Goal: Information Seeking & Learning: Learn about a topic

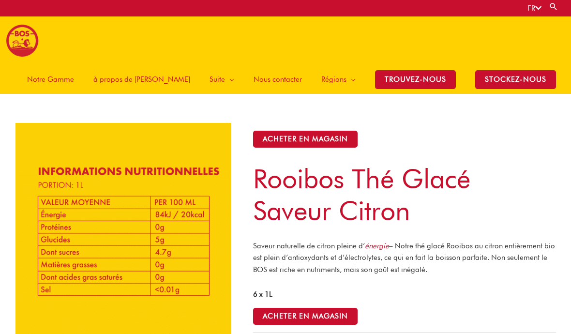
click at [74, 65] on span "Notre Gamme" at bounding box center [50, 79] width 47 height 29
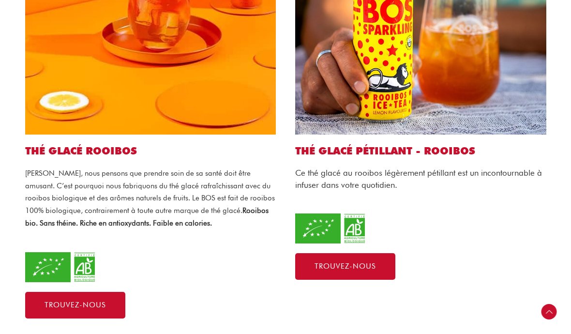
scroll to position [421, 0]
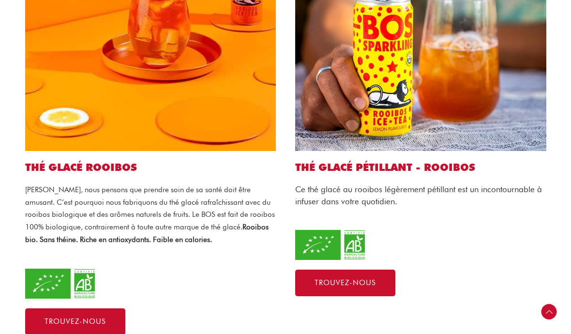
click at [89, 161] on h2 "Thé glacé Rooibos" at bounding box center [150, 167] width 251 height 13
click at [87, 161] on h2 "Thé glacé Rooibos" at bounding box center [150, 167] width 251 height 13
click at [78, 77] on img at bounding box center [150, 25] width 251 height 251
click at [85, 85] on img at bounding box center [150, 25] width 251 height 251
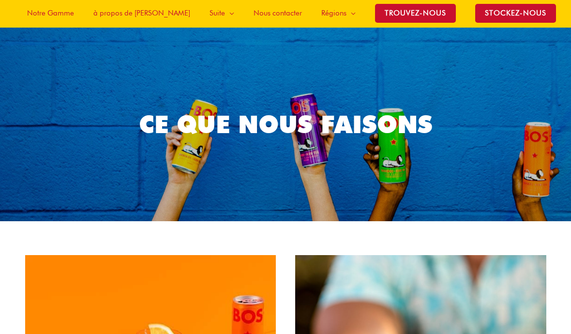
scroll to position [0, 0]
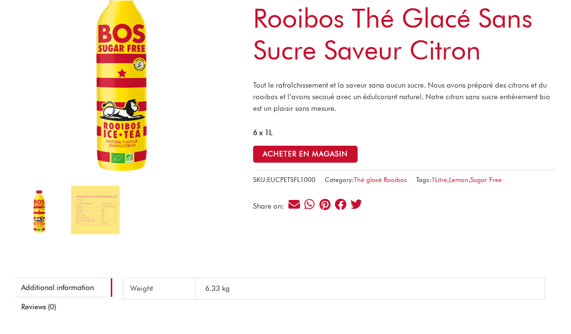
scroll to position [132, 0]
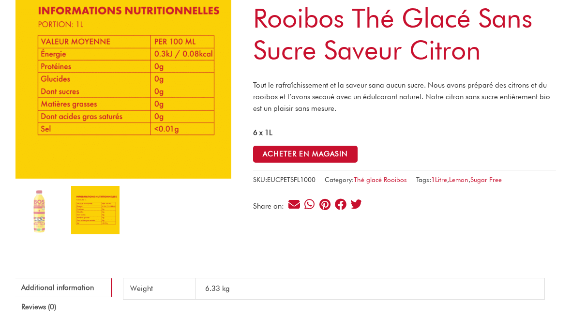
click at [522, 241] on div "ACHETER EN MAGASIN Rooibos Thé Glacé sans sucre Saveur Citron Tout le rafraîchi…" at bounding box center [285, 288] width 541 height 653
click at [507, 220] on div "ACHETER EN MAGASIN Rooibos Thé Glacé sans sucre Saveur Citron Tout le rafraîchi…" at bounding box center [285, 288] width 541 height 653
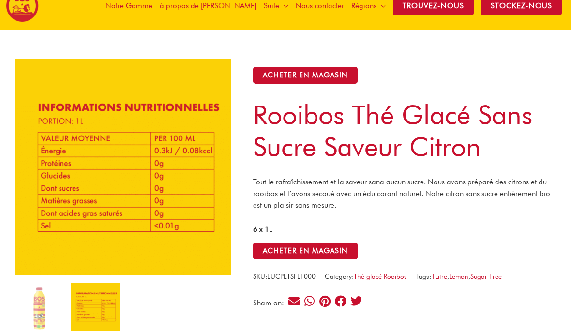
scroll to position [0, 0]
